Goal: Task Accomplishment & Management: Use online tool/utility

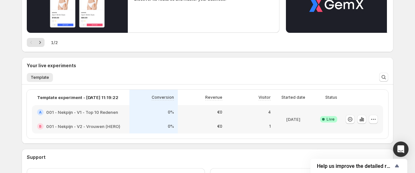
scroll to position [117, 0]
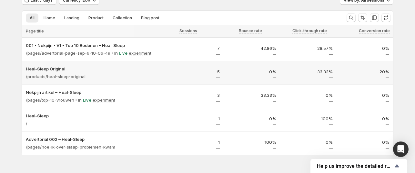
scroll to position [23, 0]
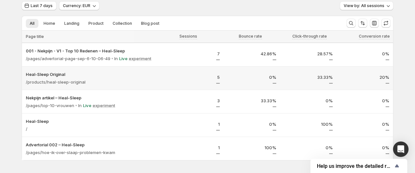
click at [361, 70] on div "20%" at bounding box center [364, 78] width 56 height 17
